Goal: Transaction & Acquisition: Download file/media

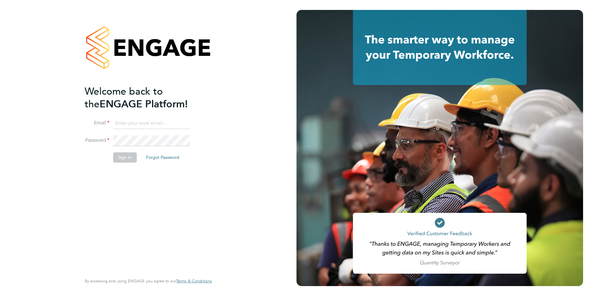
type input "[PERSON_NAME][EMAIL_ADDRESS][PERSON_NAME][DOMAIN_NAME]"
click at [122, 158] on button "Sign In" at bounding box center [125, 157] width 24 height 10
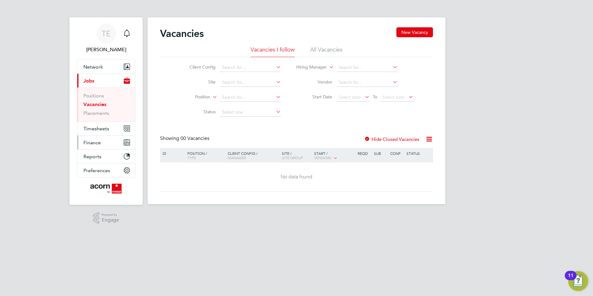
click at [87, 144] on span "Finance" at bounding box center [91, 143] width 17 height 6
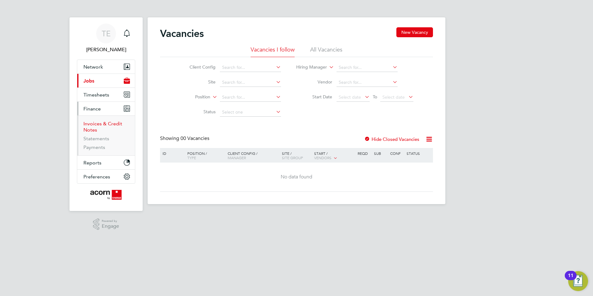
click at [101, 124] on link "Invoices & Credit Notes" at bounding box center [102, 127] width 39 height 12
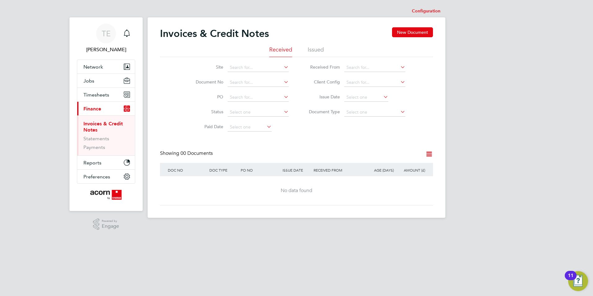
drag, startPoint x: 318, startPoint y: 42, endPoint x: 317, endPoint y: 47, distance: 5.7
click at [318, 44] on div "Invoices & Credit Notes New Document" at bounding box center [296, 36] width 273 height 19
click at [316, 49] on li "Issued" at bounding box center [316, 51] width 16 height 11
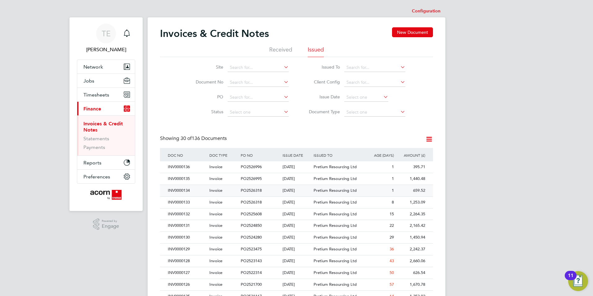
click at [175, 189] on div "INV0000134" at bounding box center [187, 190] width 42 height 11
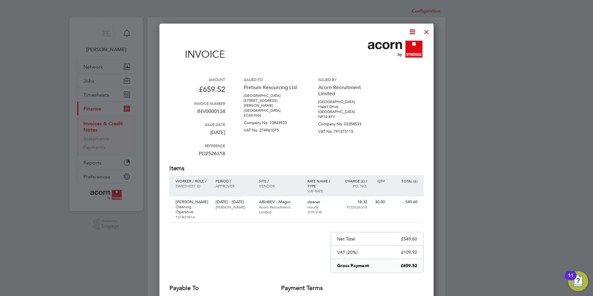
click at [408, 32] on icon at bounding box center [412, 32] width 8 height 8
click at [392, 47] on li "Download Invoice" at bounding box center [393, 46] width 43 height 9
click at [427, 33] on div at bounding box center [426, 30] width 11 height 11
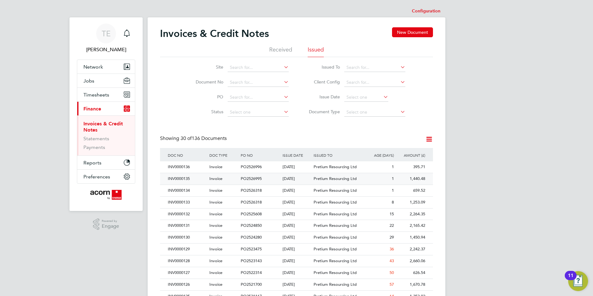
click at [245, 180] on span "PO2526995" at bounding box center [251, 178] width 21 height 5
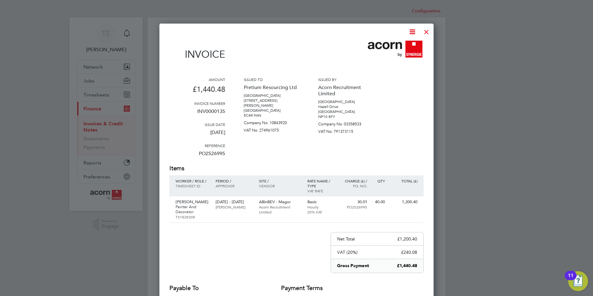
click at [412, 31] on icon at bounding box center [412, 32] width 8 height 8
click at [393, 47] on li "Download Invoice" at bounding box center [393, 46] width 43 height 9
click at [410, 32] on icon at bounding box center [412, 32] width 8 height 8
click at [387, 46] on li "Download Invoice" at bounding box center [393, 46] width 43 height 9
click at [427, 33] on div at bounding box center [426, 30] width 11 height 11
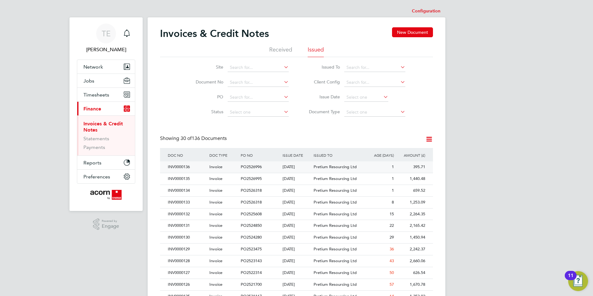
click at [182, 165] on div "INV0000136" at bounding box center [187, 166] width 42 height 11
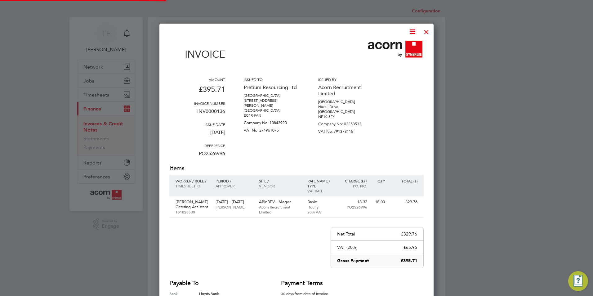
scroll to position [323, 274]
click at [415, 31] on icon at bounding box center [412, 32] width 8 height 8
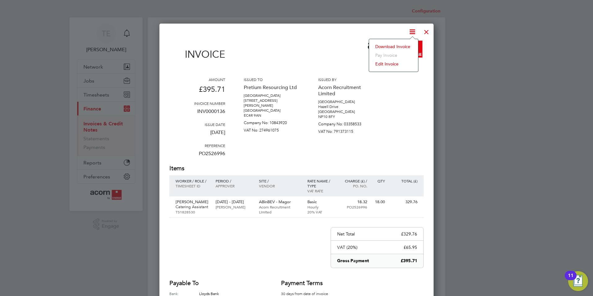
click at [400, 43] on li "Download Invoice" at bounding box center [393, 46] width 43 height 9
